Goal: Task Accomplishment & Management: Use online tool/utility

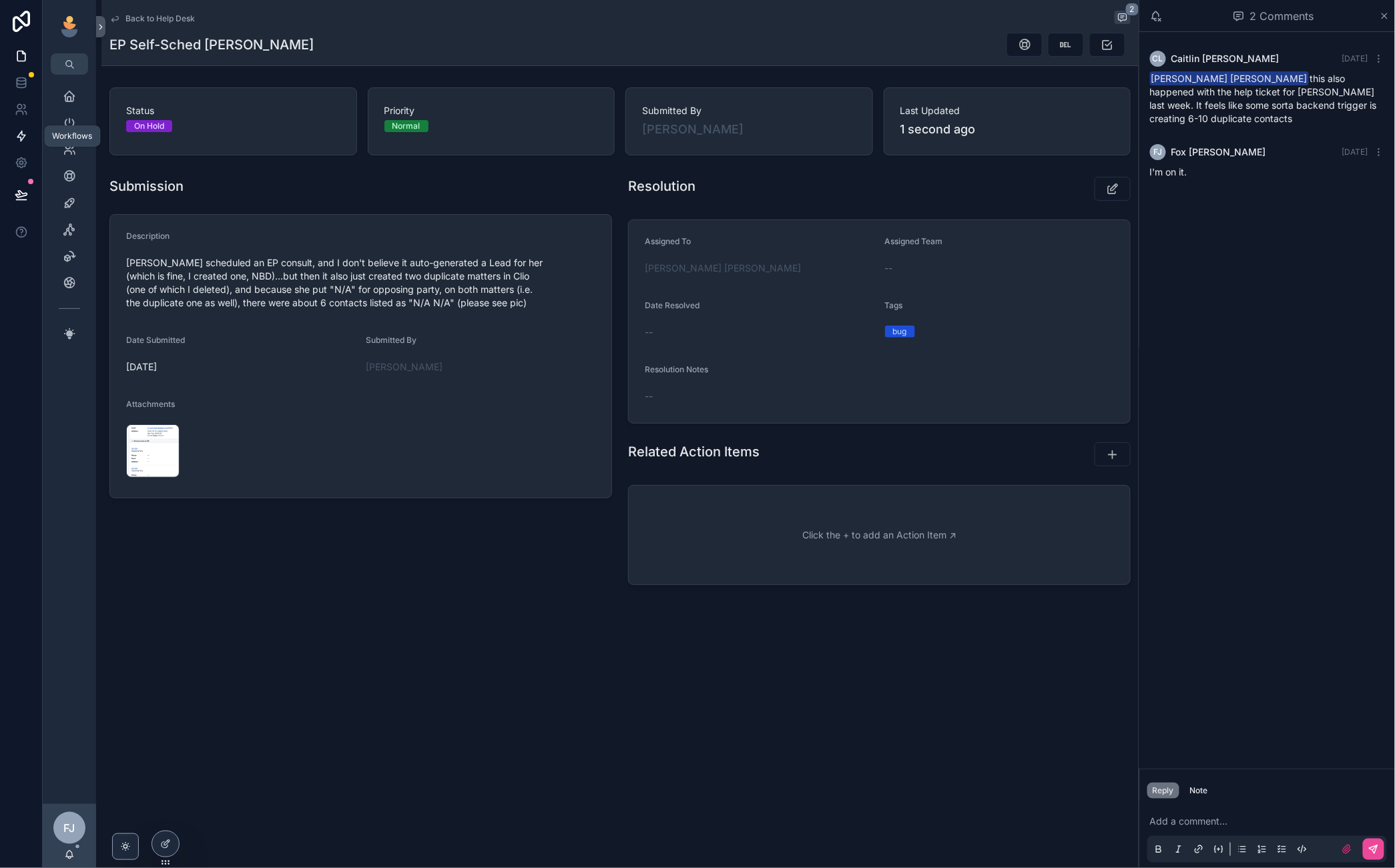
click at [19, 131] on icon at bounding box center [21, 136] width 13 height 13
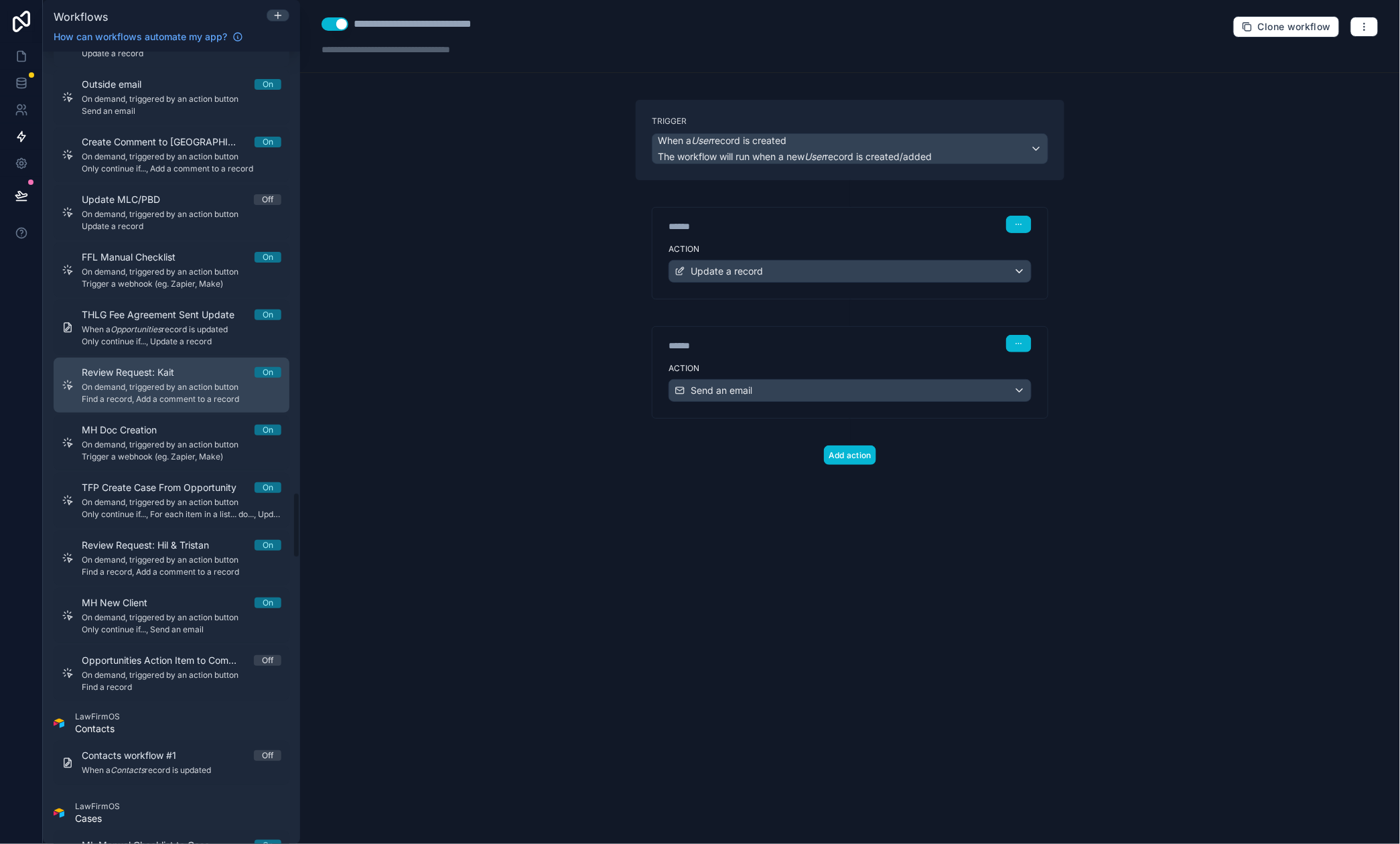
scroll to position [5259, 0]
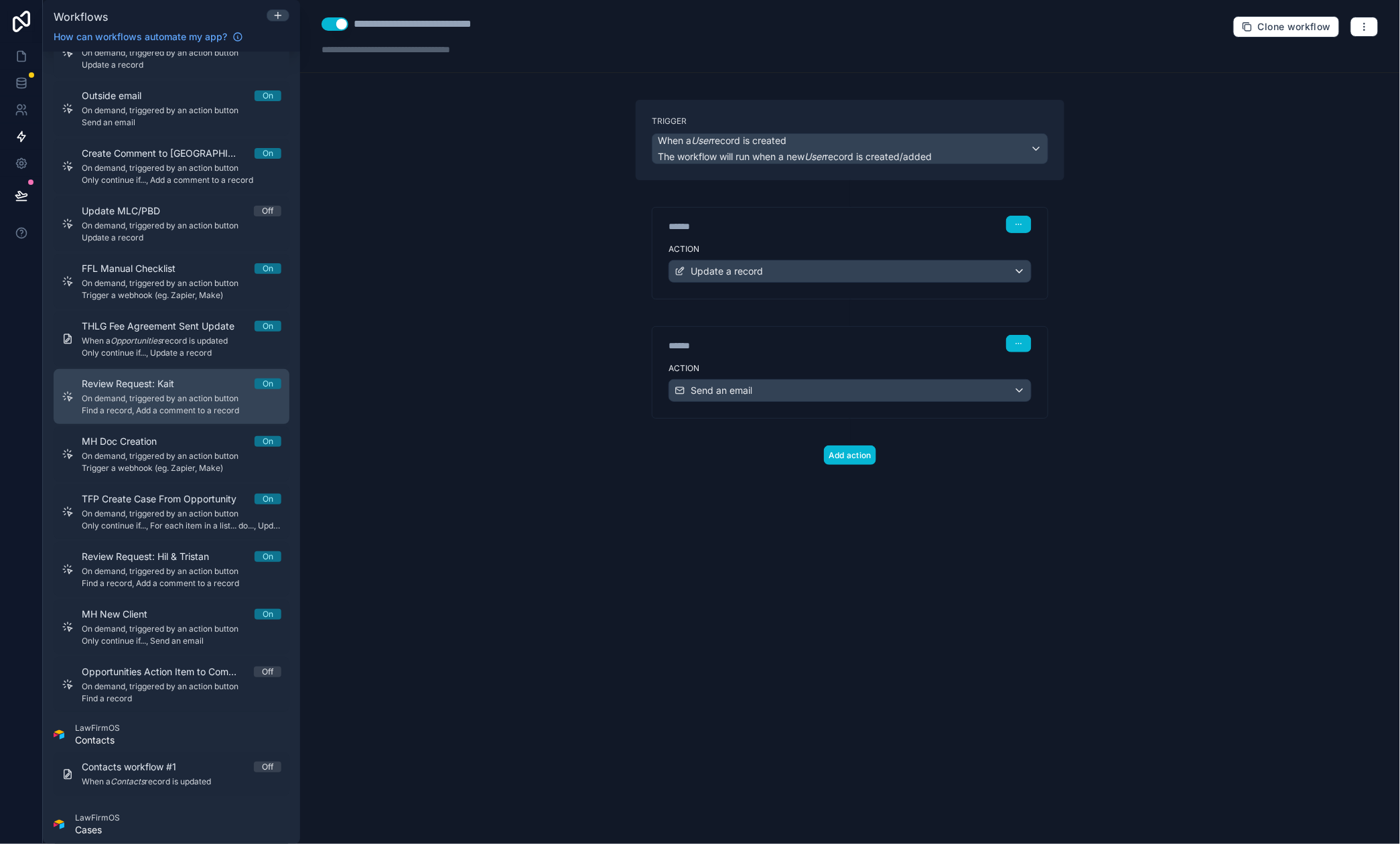
click at [190, 399] on span "On demand, triggered by an action button" at bounding box center [182, 398] width 200 height 10
click at [804, 401] on div "Add a comment to a record" at bounding box center [850, 390] width 362 height 21
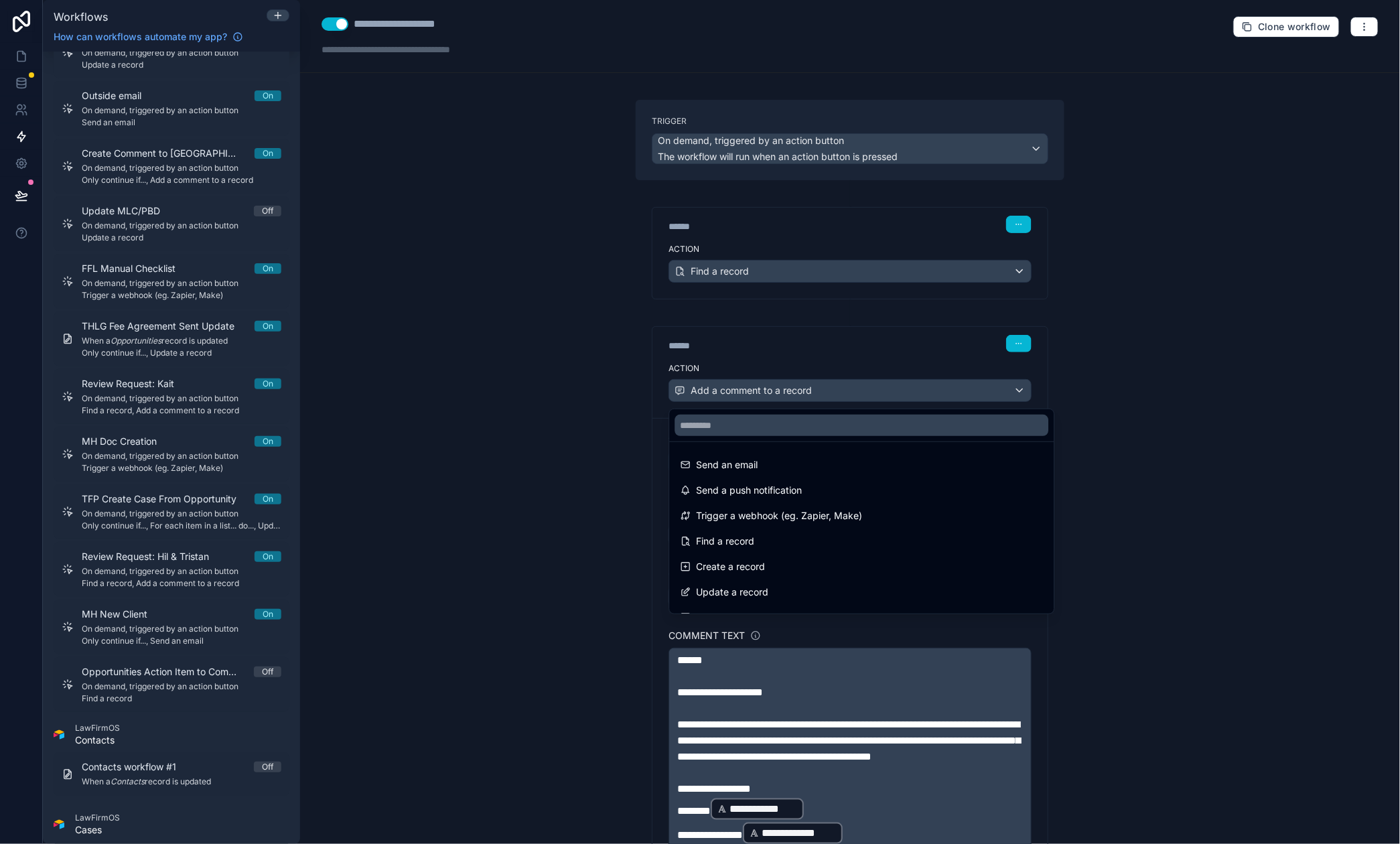
click at [804, 403] on div at bounding box center [700, 422] width 1400 height 844
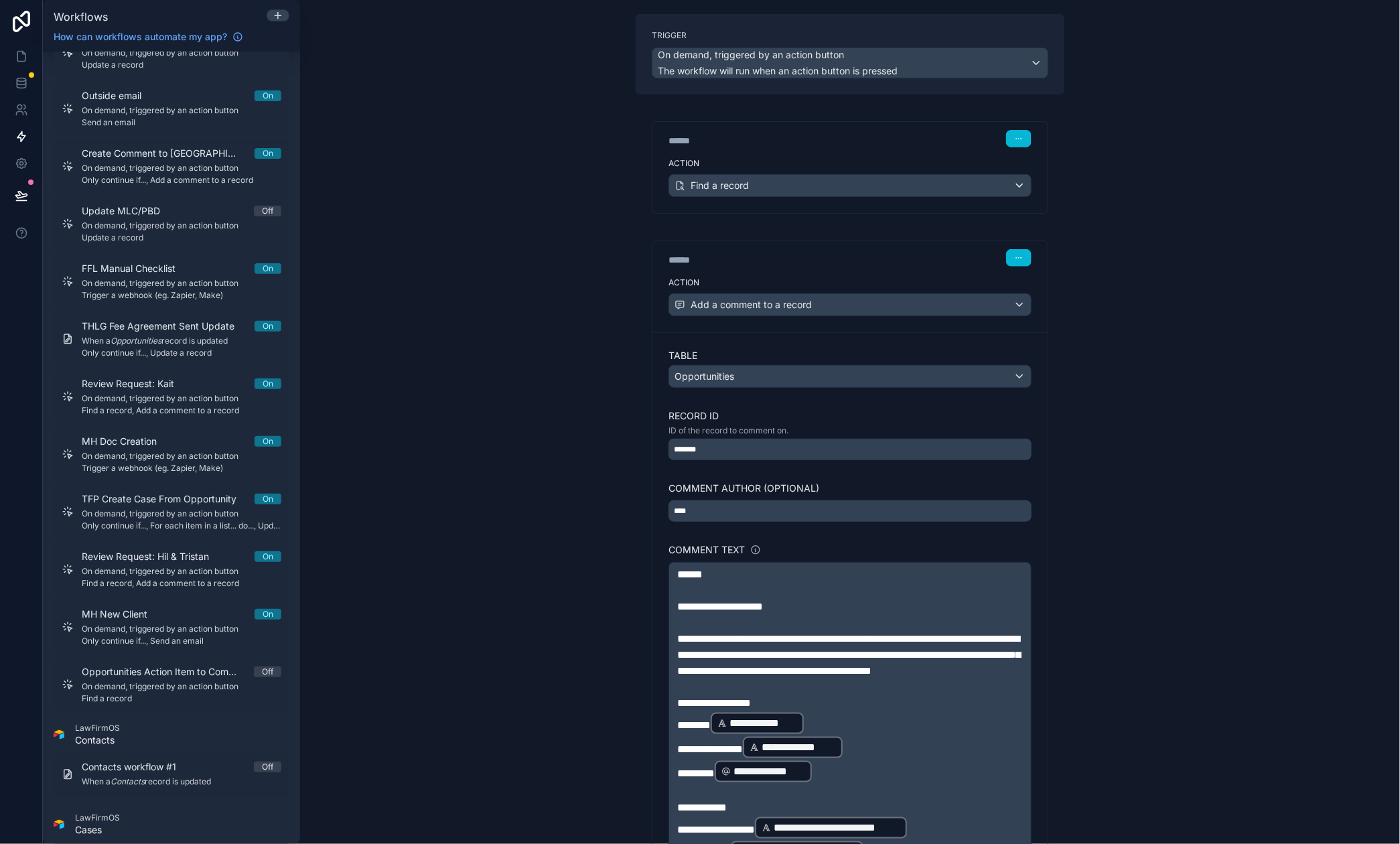
scroll to position [96, 0]
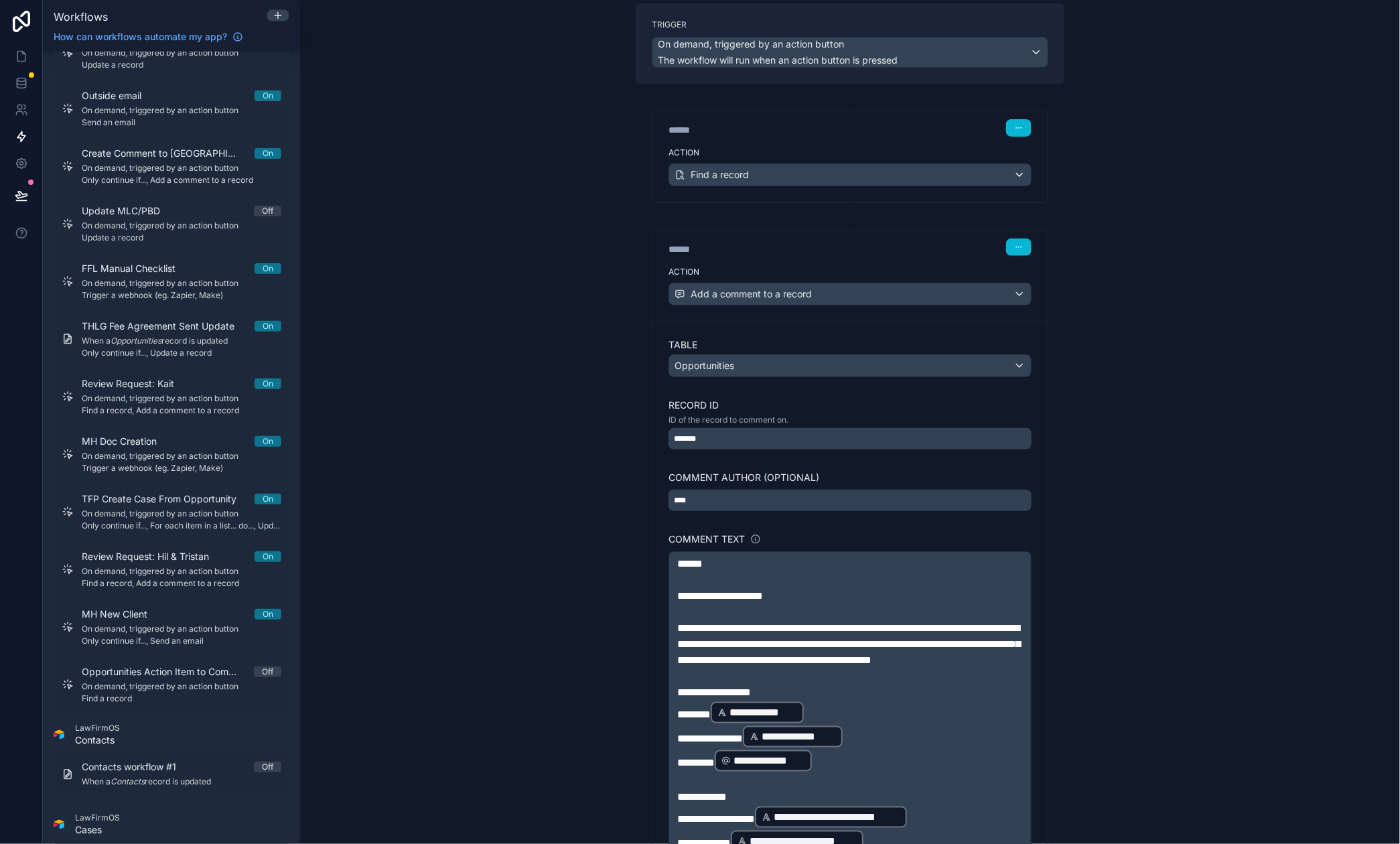
click at [702, 560] on span "******" at bounding box center [689, 563] width 25 height 10
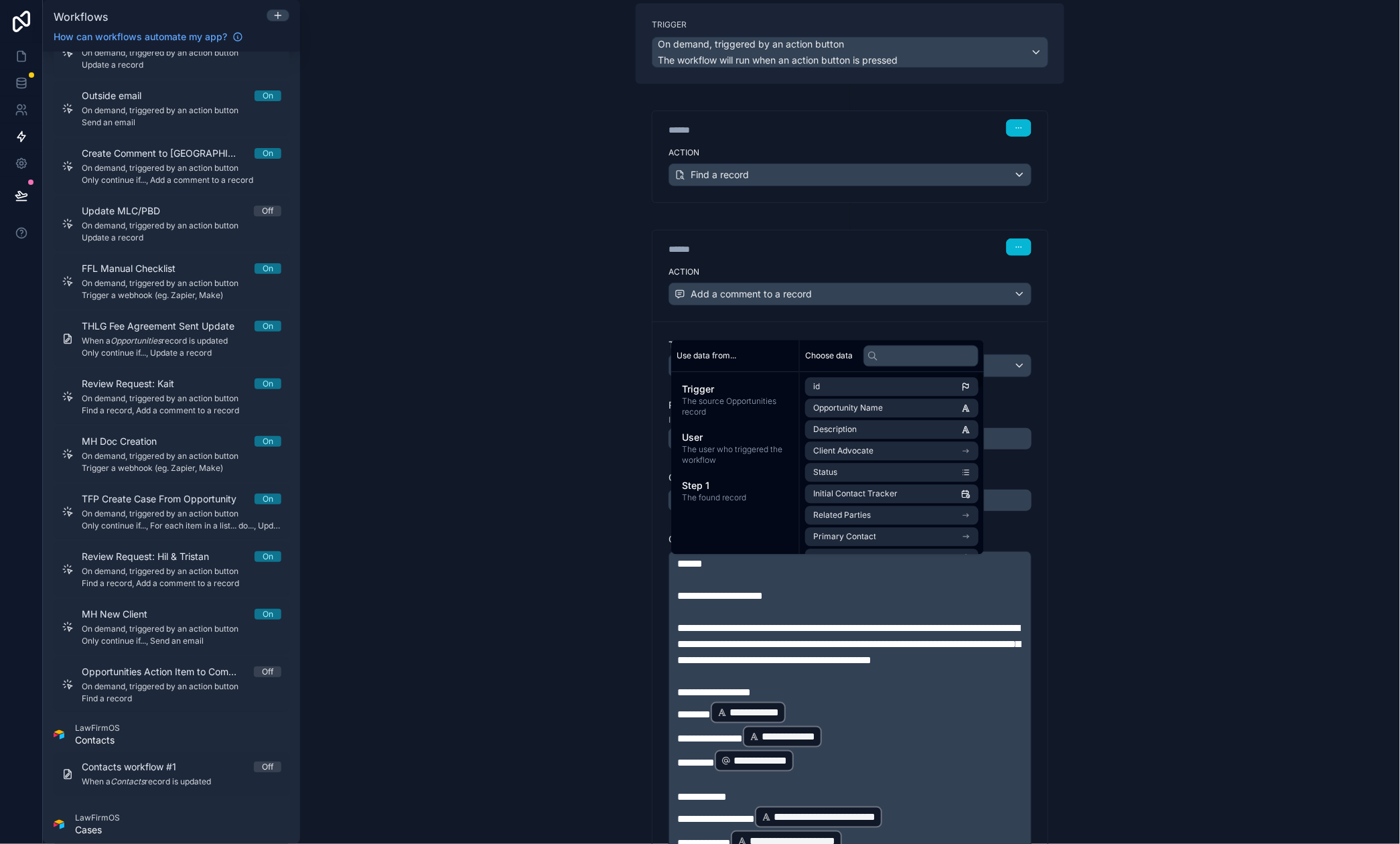
click at [1175, 619] on div "**********" at bounding box center [850, 422] width 1100 height 844
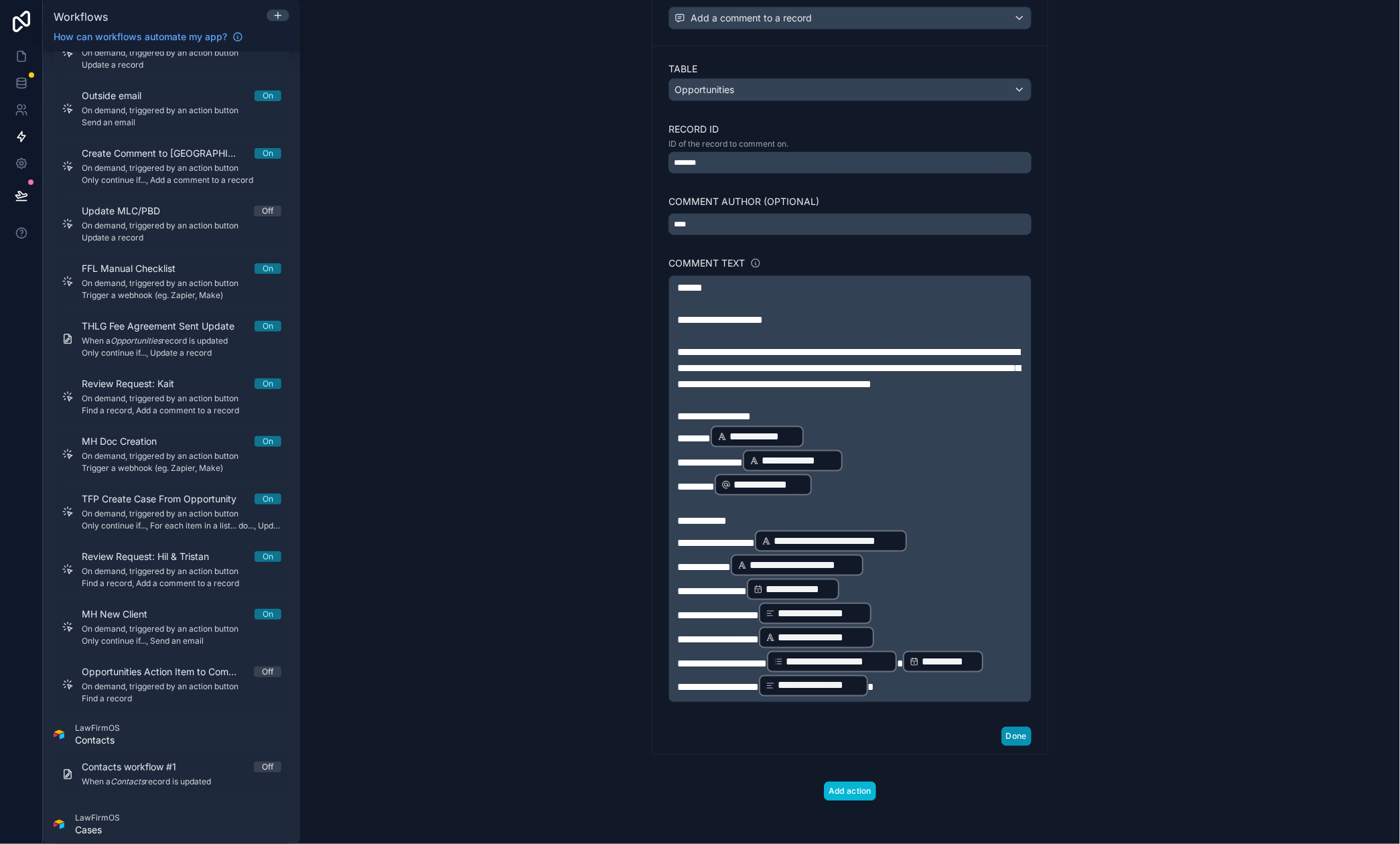
scroll to position [393, 0]
click at [1020, 742] on button "Done" at bounding box center [1017, 736] width 30 height 20
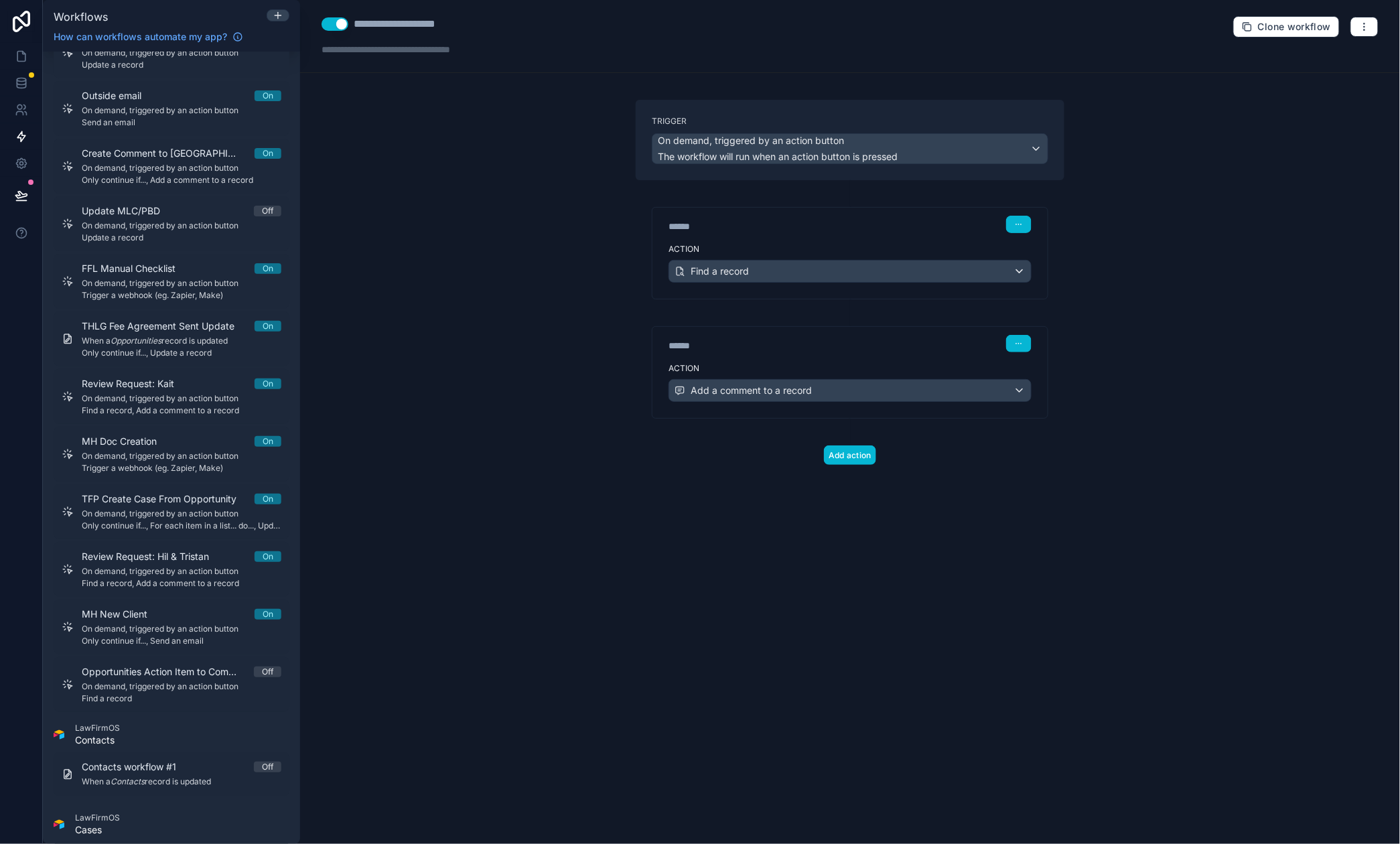
scroll to position [0, 0]
click at [188, 581] on span "Find a record, Add a comment to a record" at bounding box center [182, 583] width 200 height 10
click at [710, 410] on div "Action Add a comment to a record" at bounding box center [851, 388] width 395 height 61
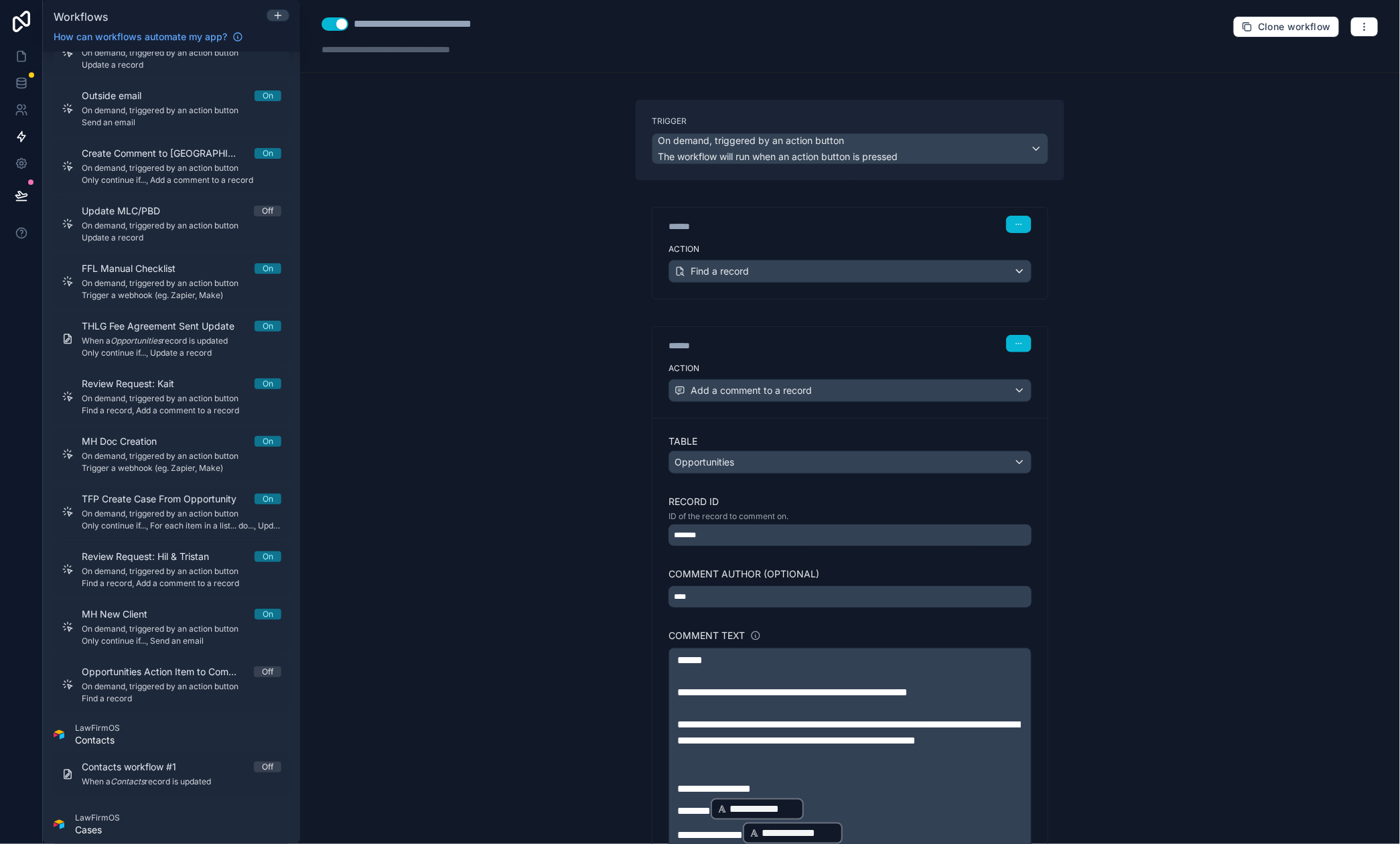
click at [724, 400] on div "Add a comment to a record" at bounding box center [850, 390] width 362 height 21
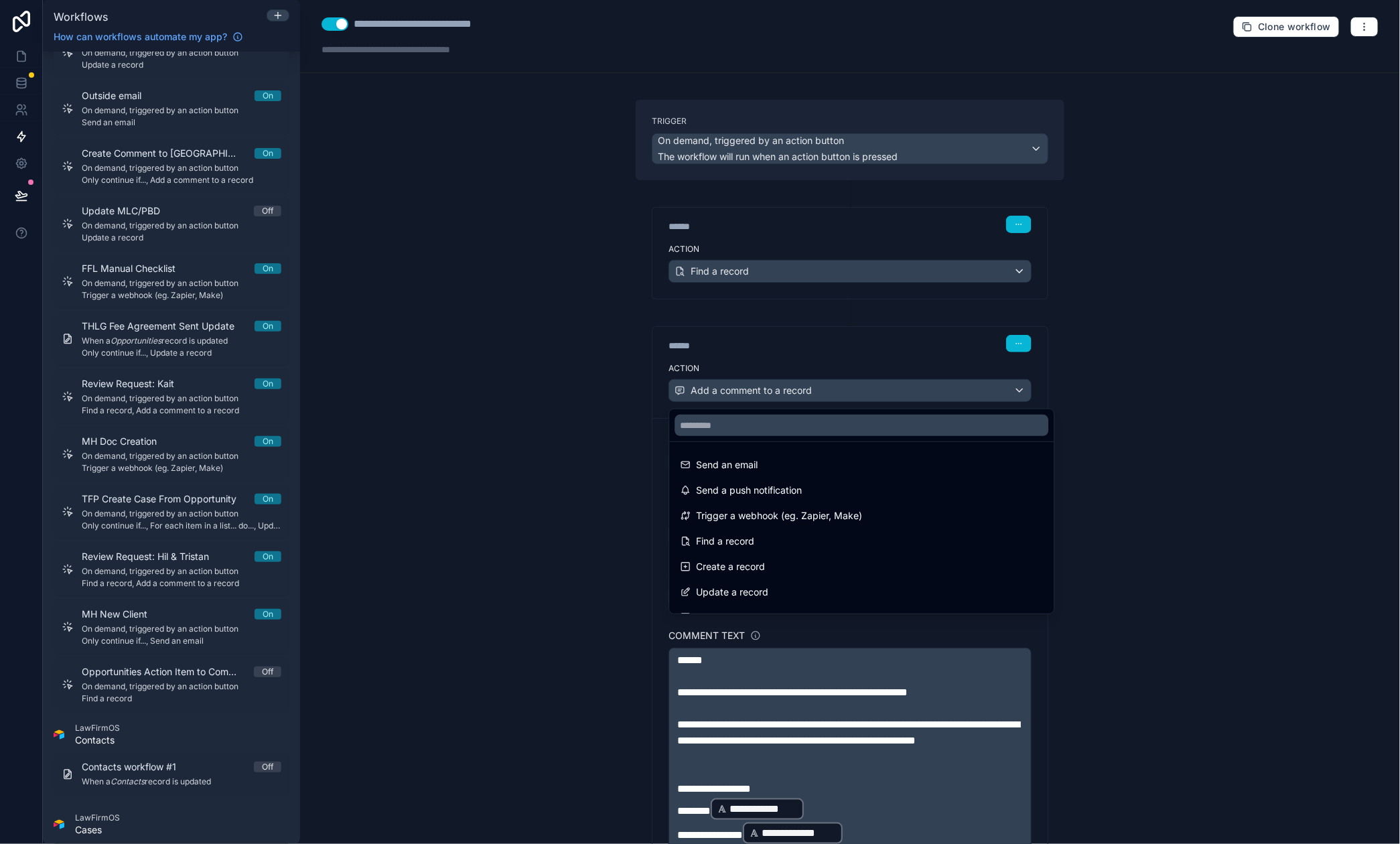
click at [536, 481] on div at bounding box center [700, 422] width 1400 height 844
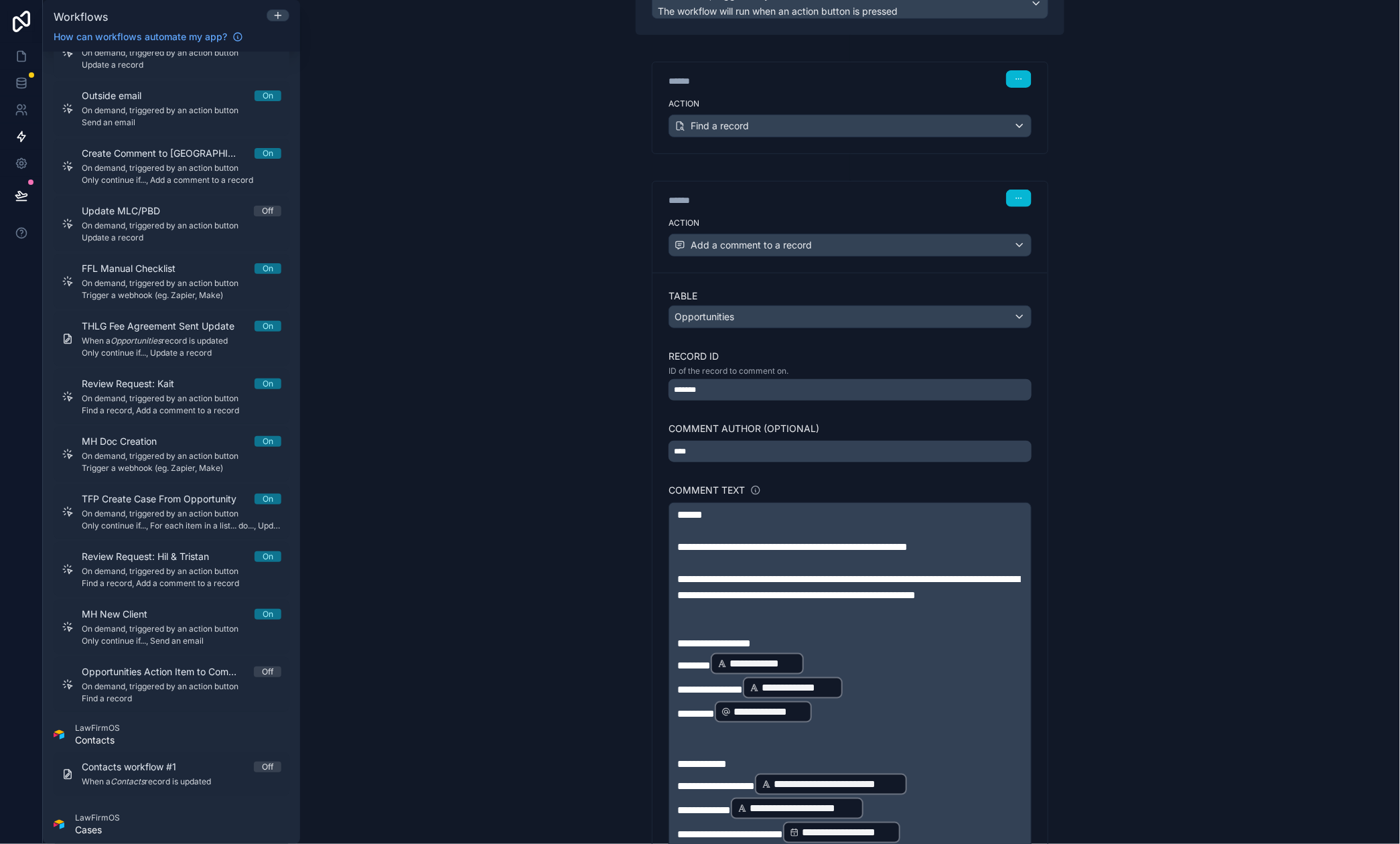
scroll to position [167, 0]
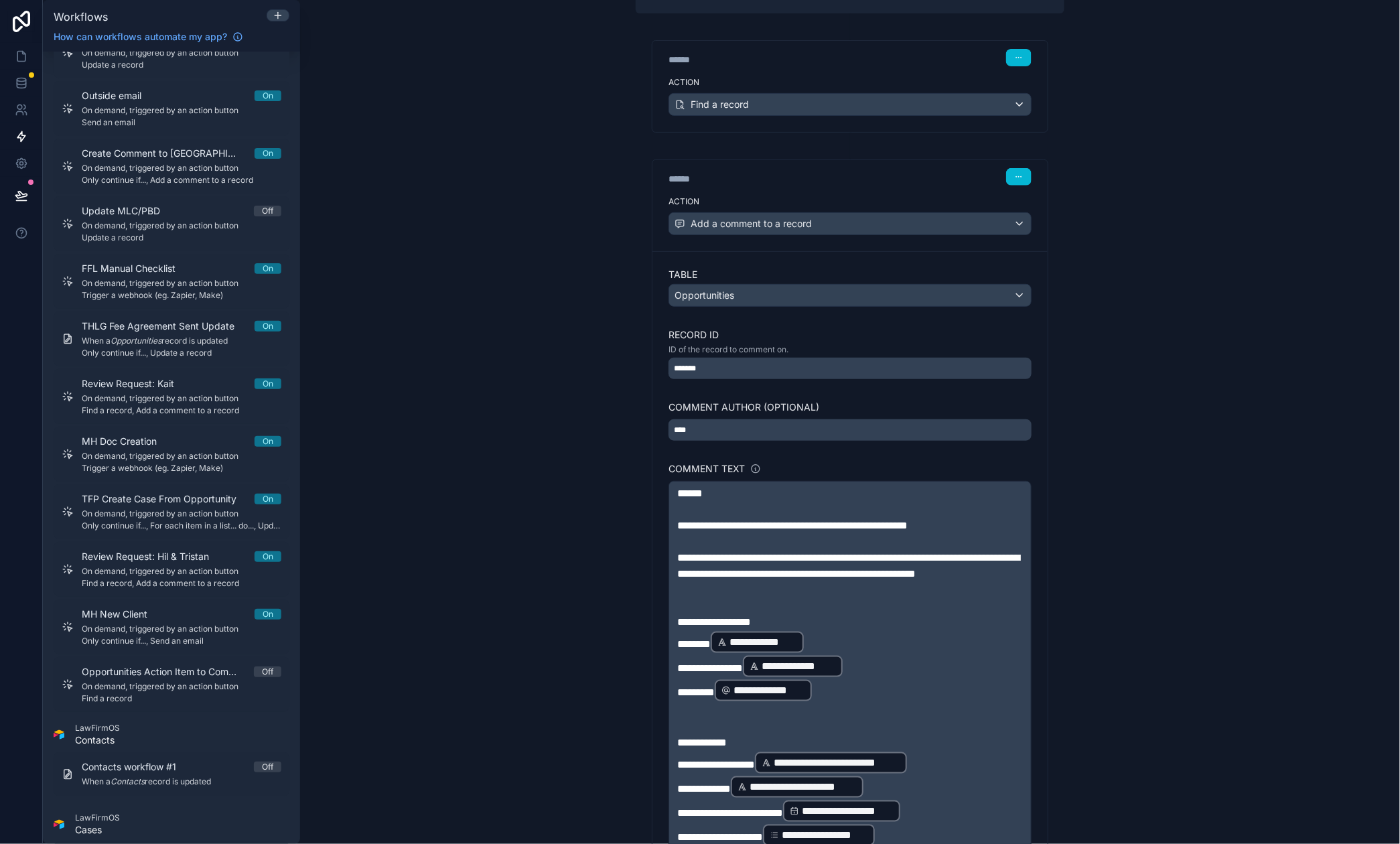
click at [702, 495] on span "******" at bounding box center [689, 493] width 25 height 10
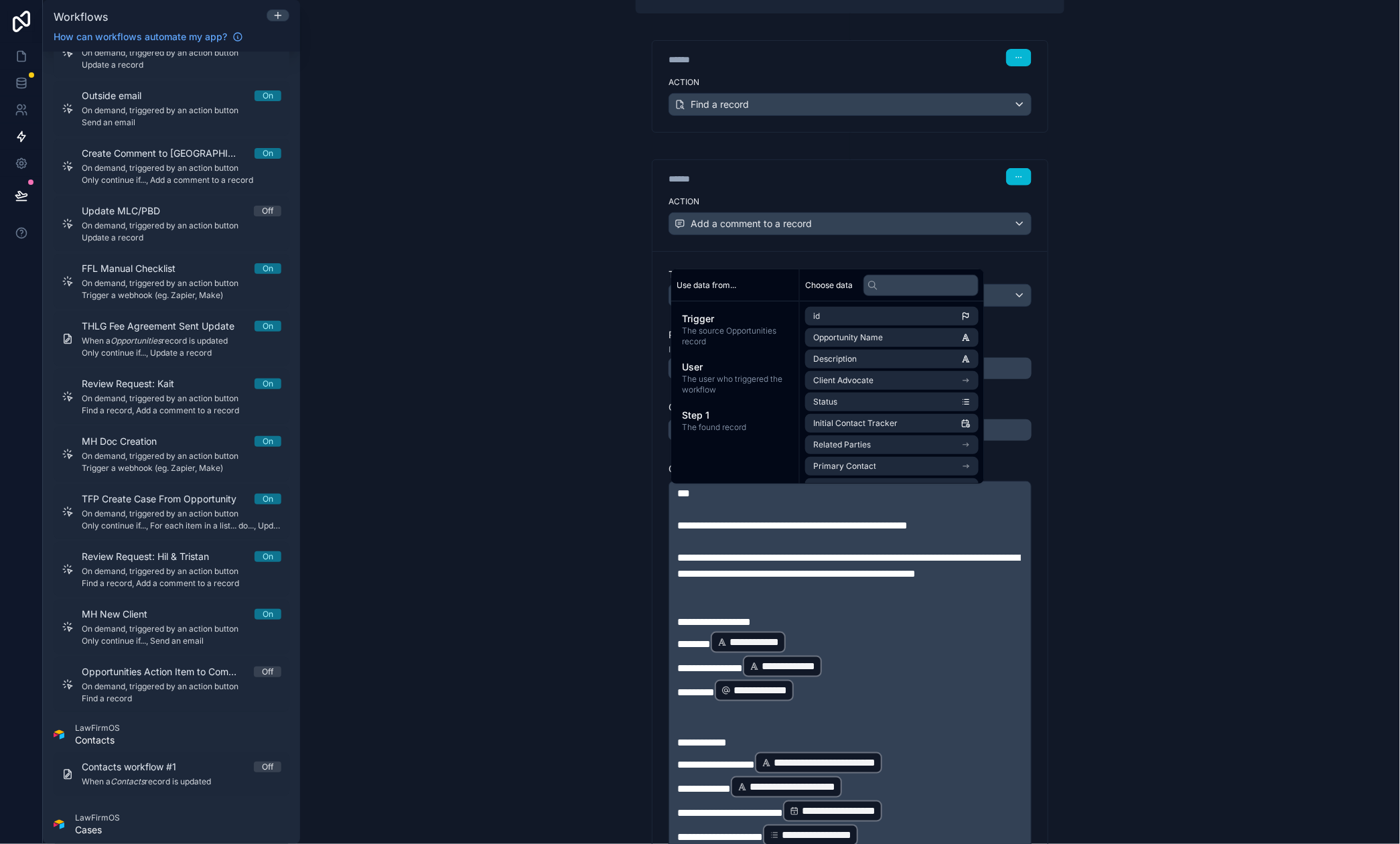
paste div
click at [1167, 630] on div "**********" at bounding box center [850, 422] width 1100 height 844
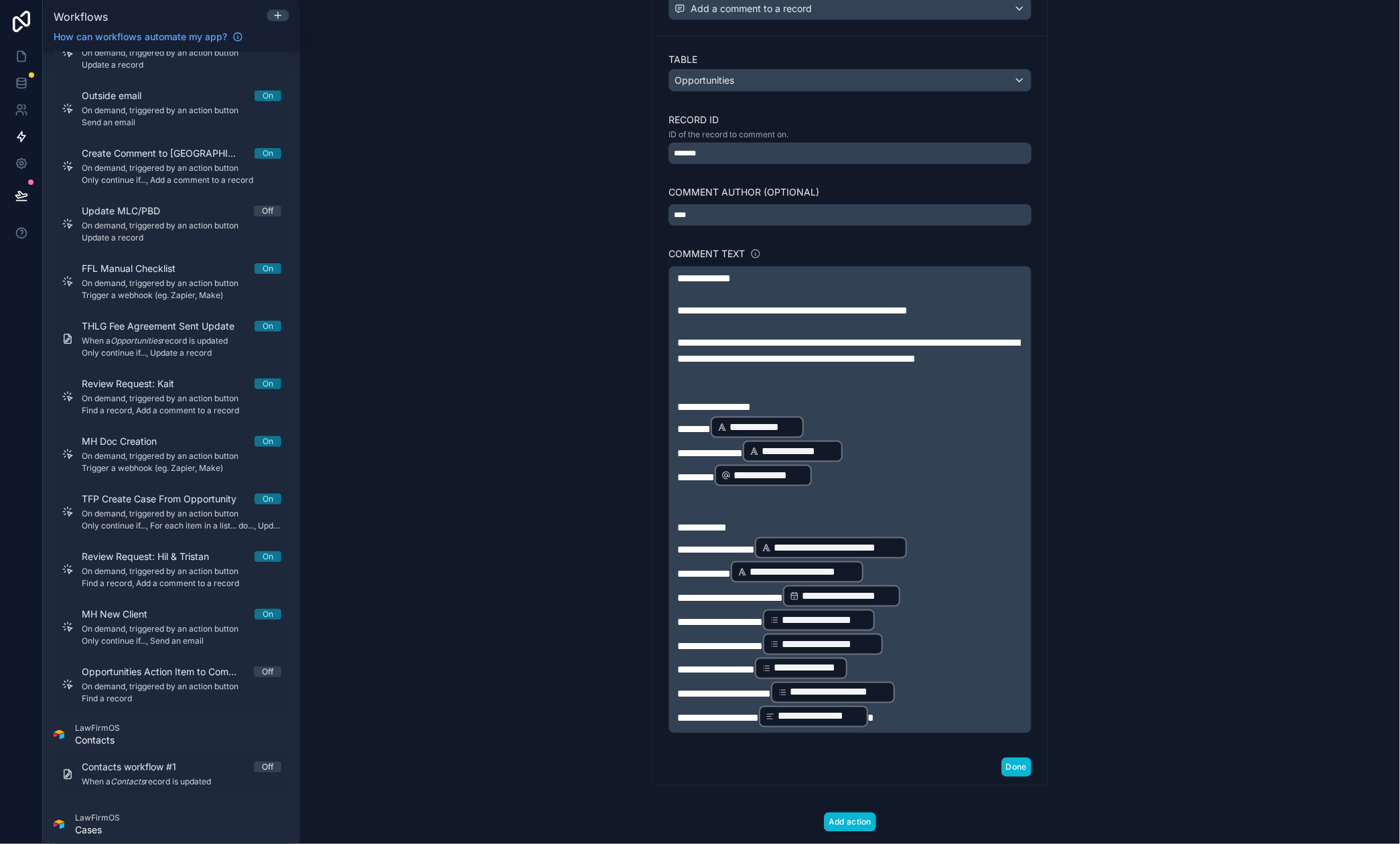
scroll to position [394, 0]
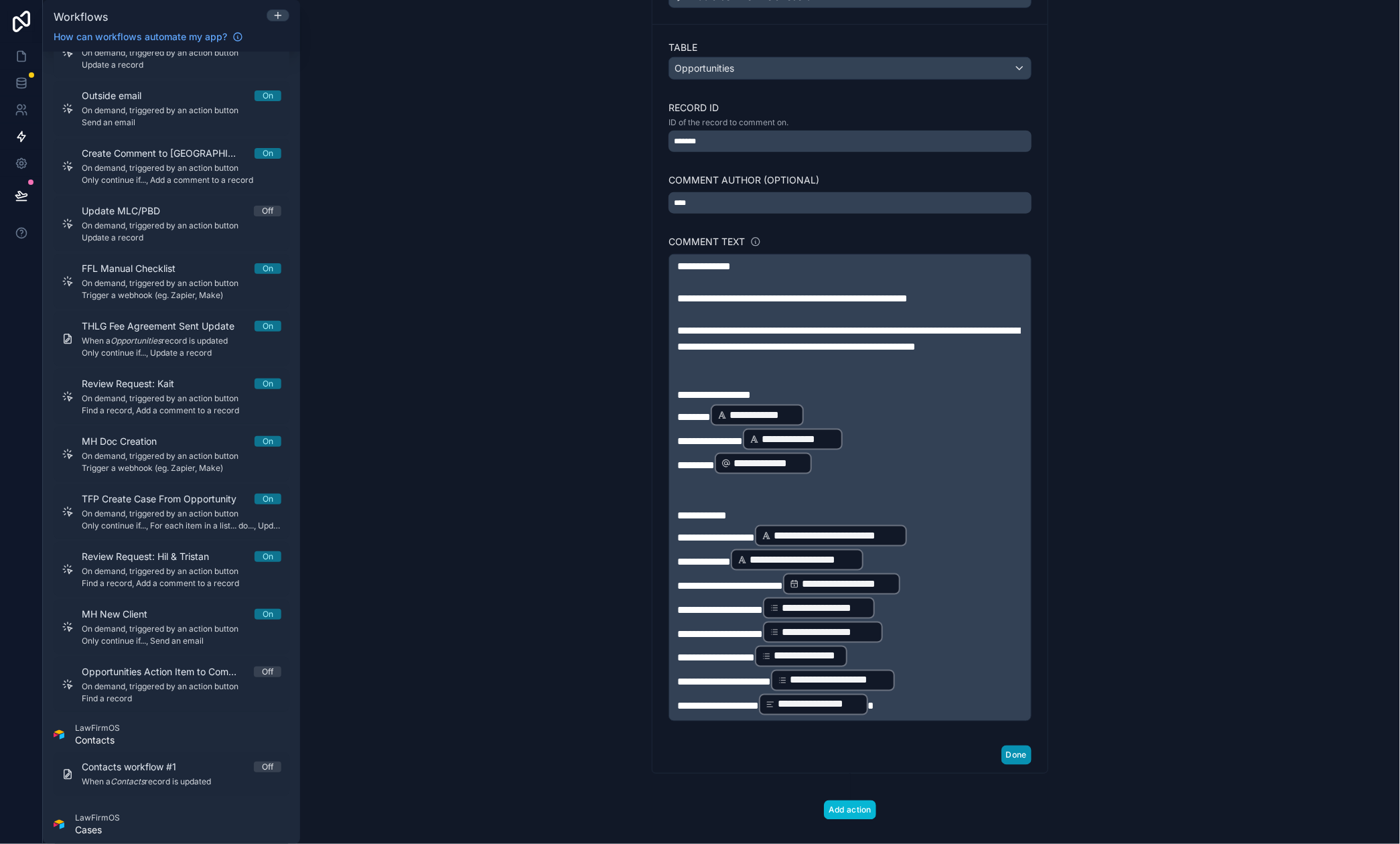
click at [1017, 765] on button "Done" at bounding box center [1017, 754] width 30 height 20
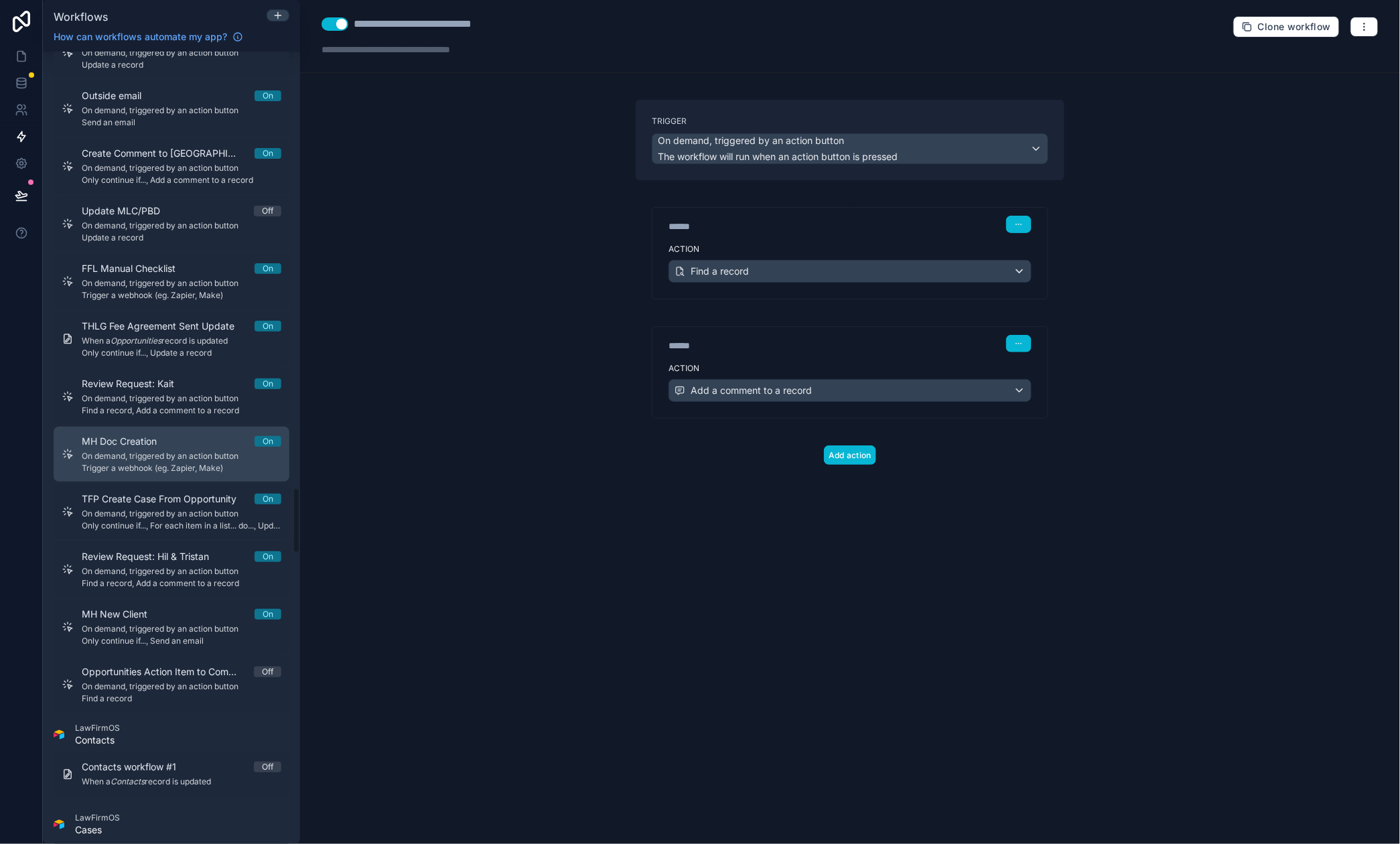
click at [172, 453] on span "On demand, triggered by an action button" at bounding box center [182, 455] width 200 height 10
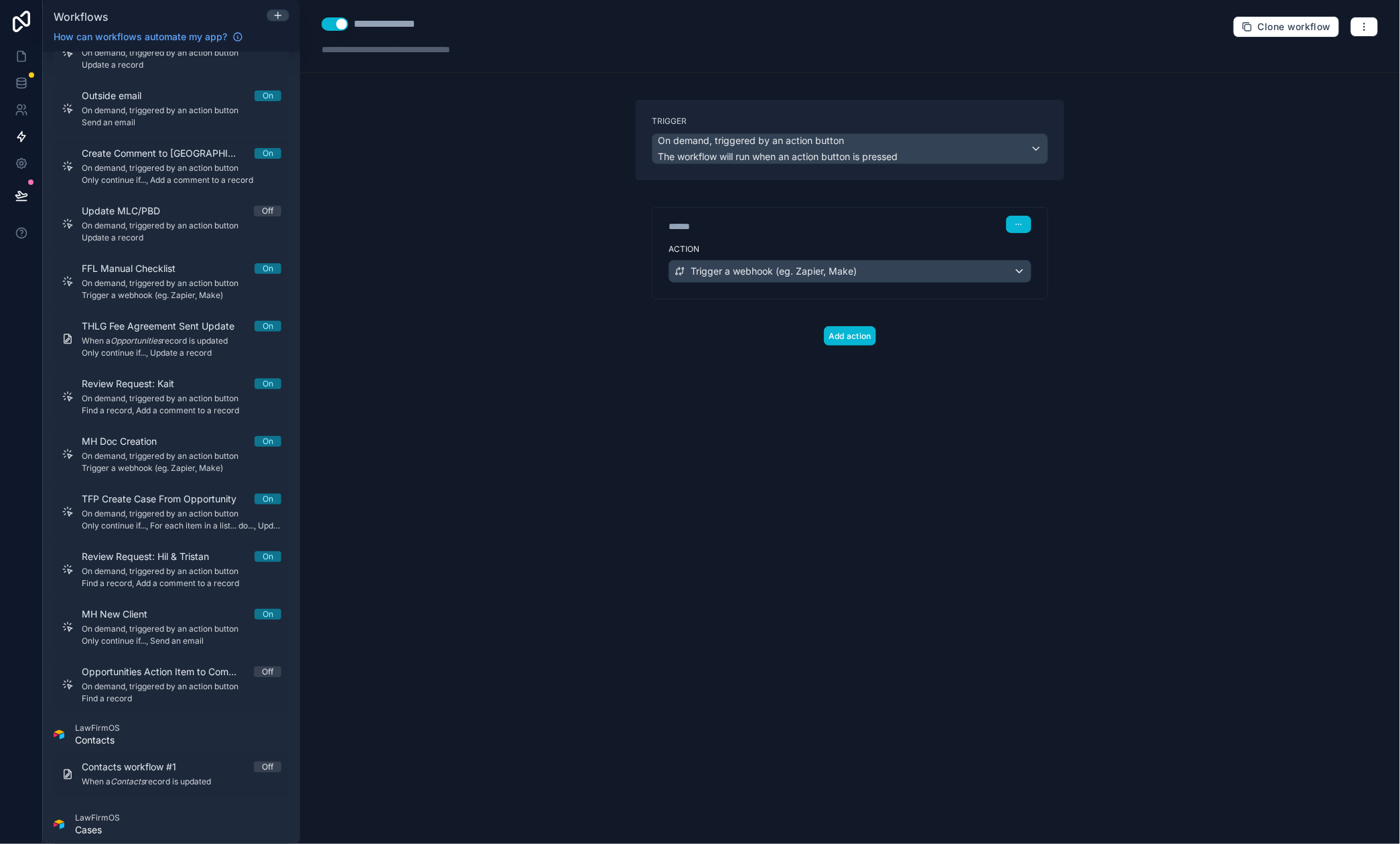
click at [829, 271] on span "Trigger a webhook (eg. Zapier, Make)" at bounding box center [773, 271] width 166 height 13
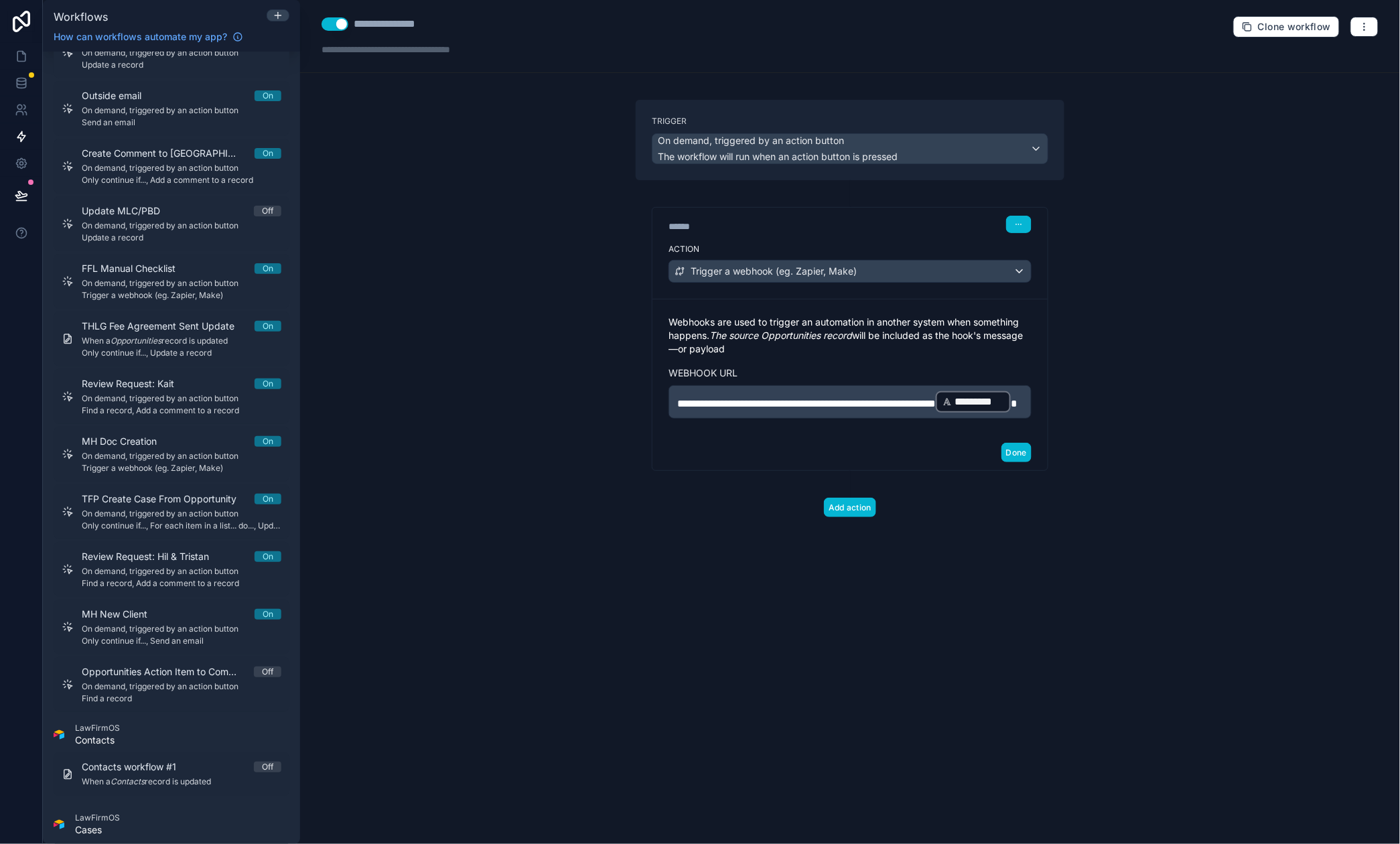
click at [829, 271] on div at bounding box center [700, 422] width 1400 height 844
click at [495, 522] on div "**********" at bounding box center [850, 422] width 1100 height 844
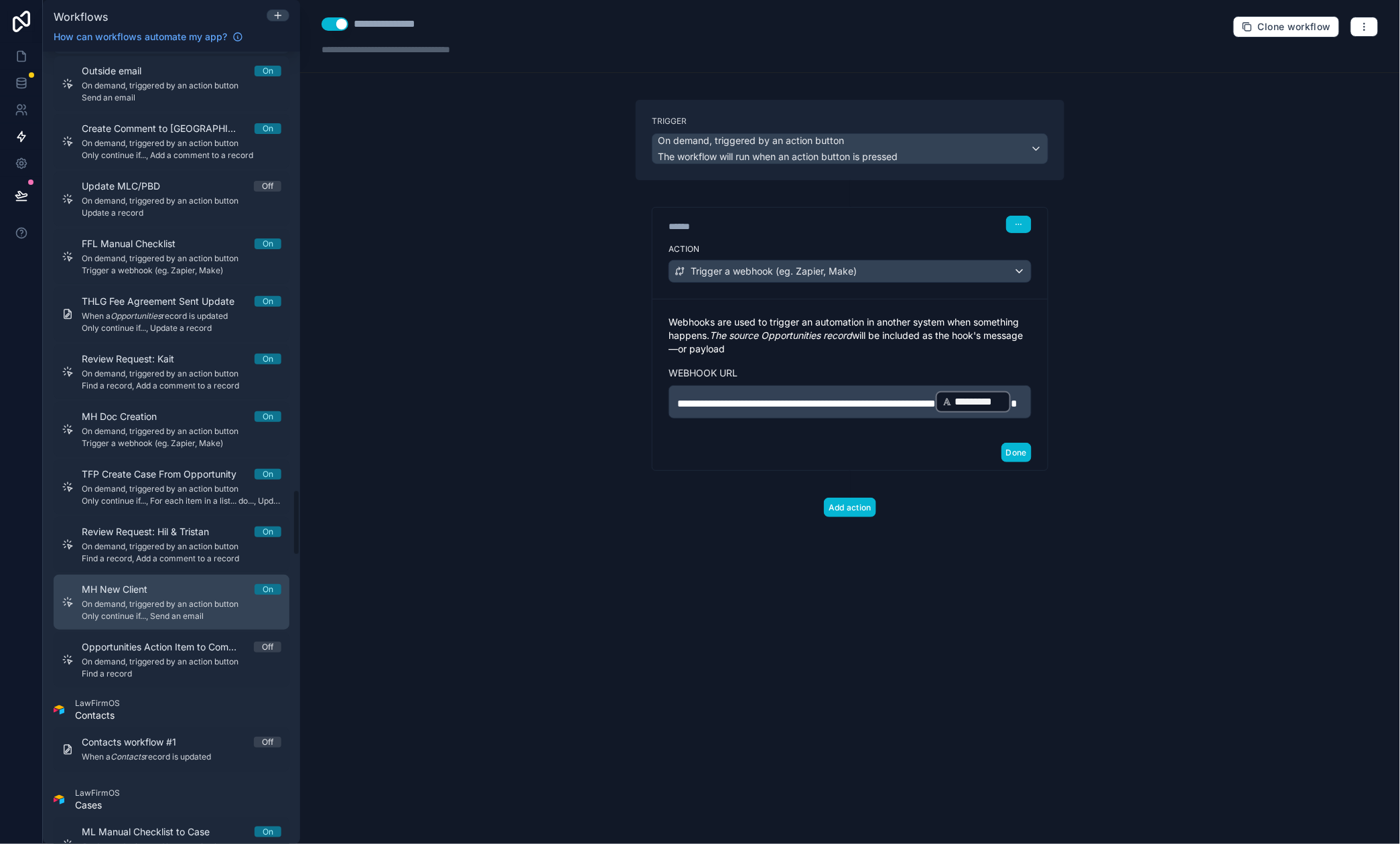
scroll to position [5284, 0]
click at [213, 593] on div "MH New Client On" at bounding box center [182, 588] width 200 height 13
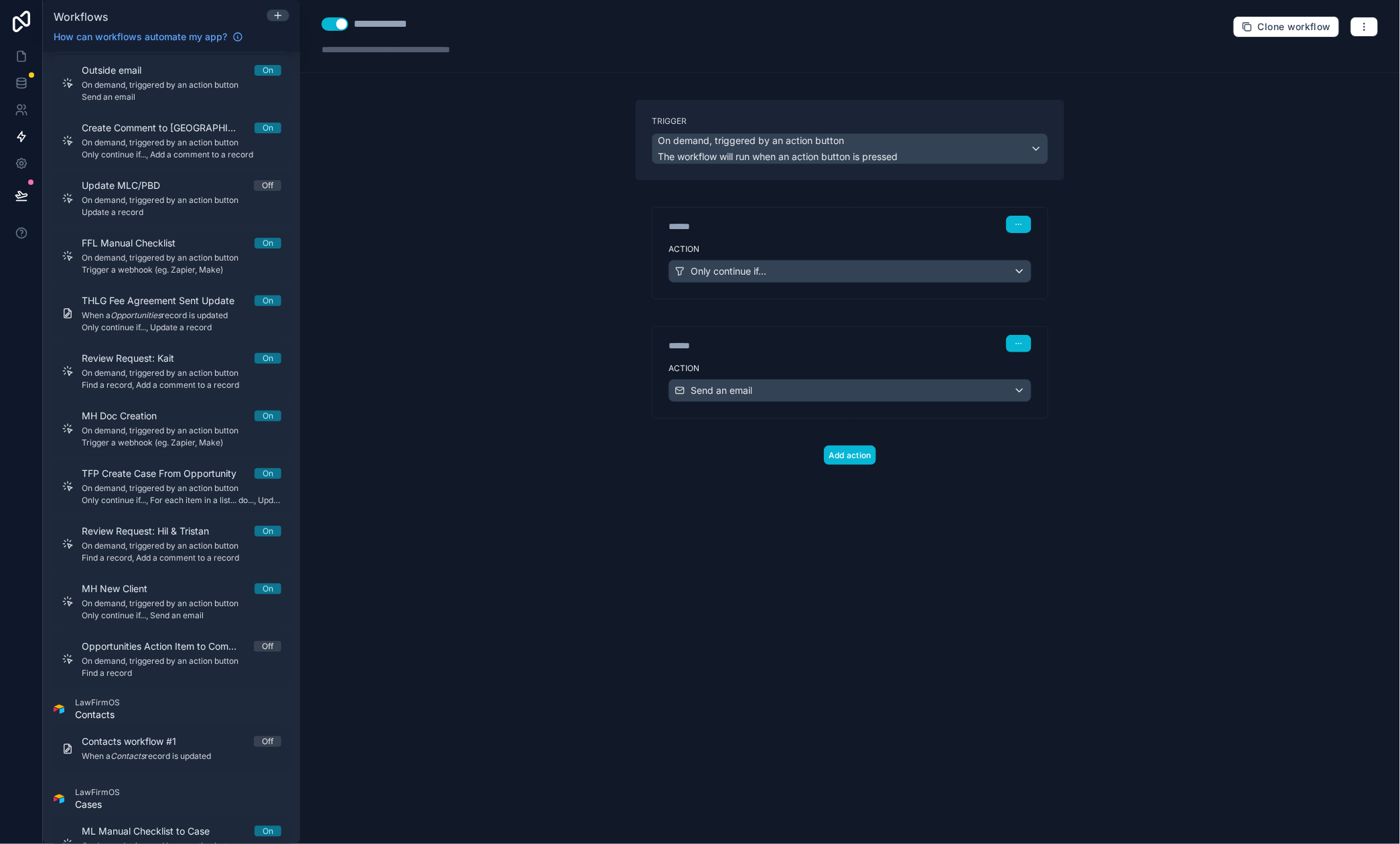
click at [800, 391] on div "Send an email" at bounding box center [850, 390] width 362 height 21
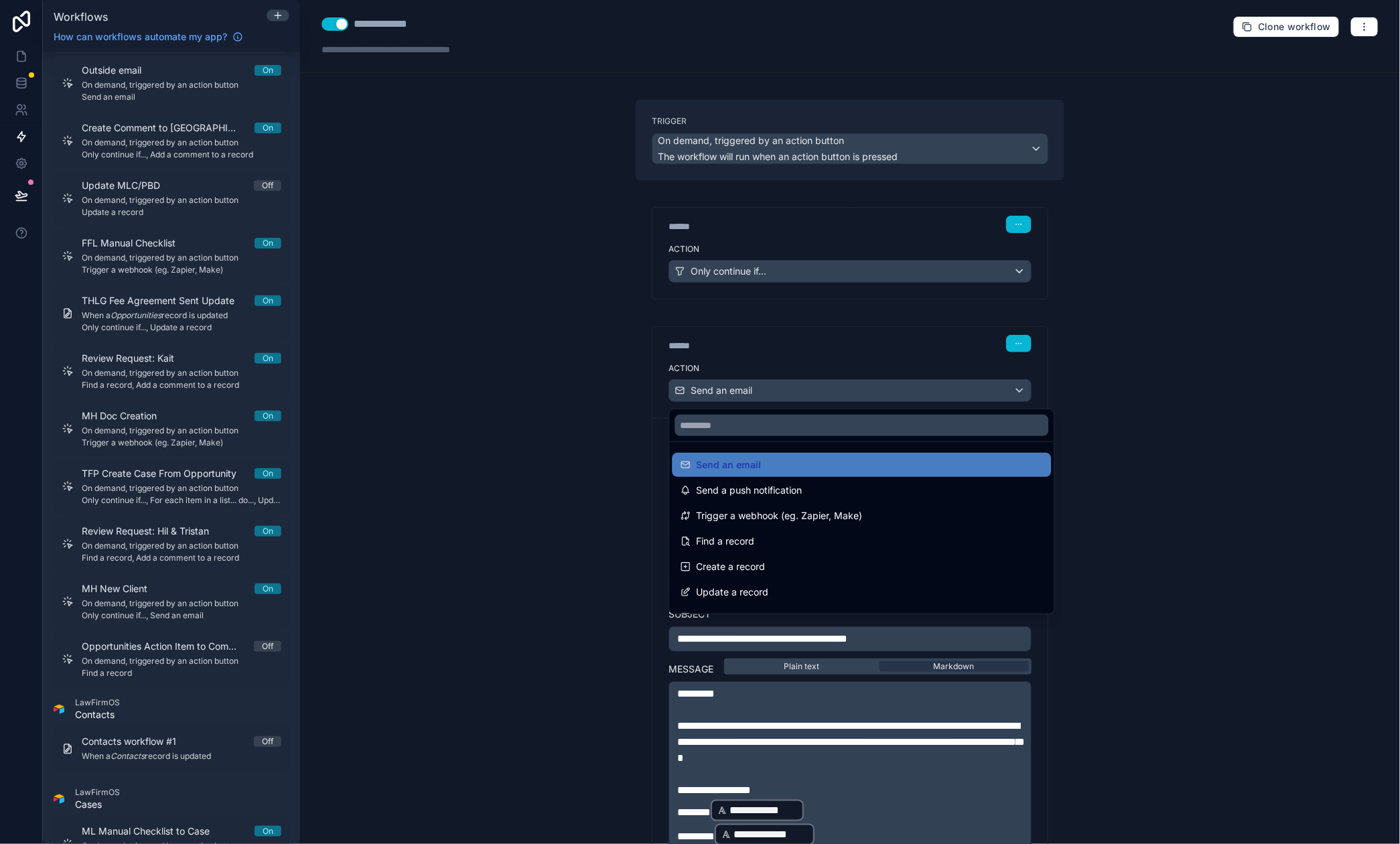
click at [800, 391] on div at bounding box center [700, 422] width 1400 height 844
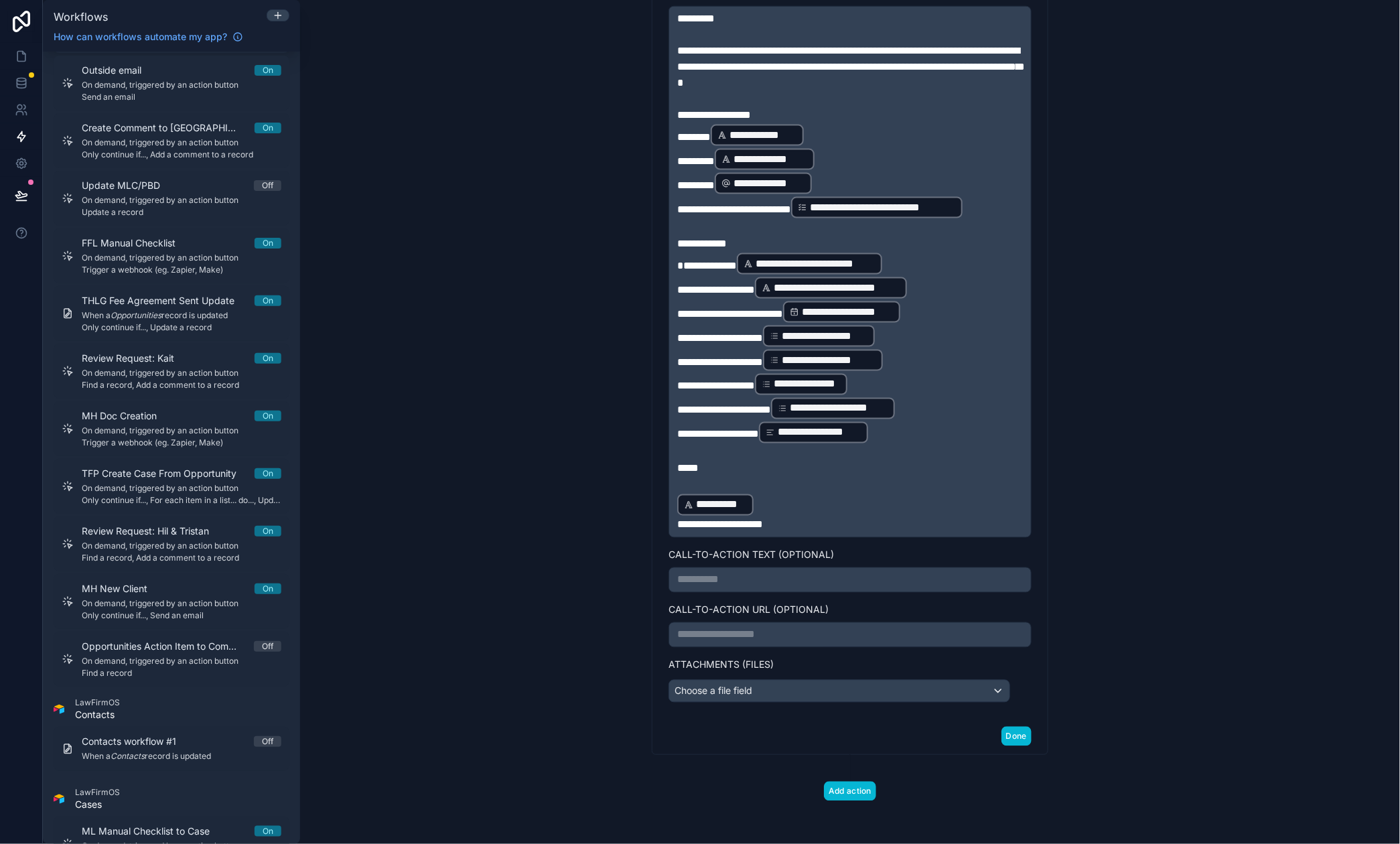
scroll to position [682, 0]
click at [1025, 735] on button "Done" at bounding box center [1017, 736] width 30 height 20
